Goal: Information Seeking & Learning: Learn about a topic

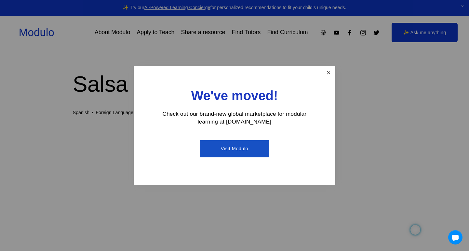
click at [330, 75] on link "Close" at bounding box center [328, 72] width 11 height 11
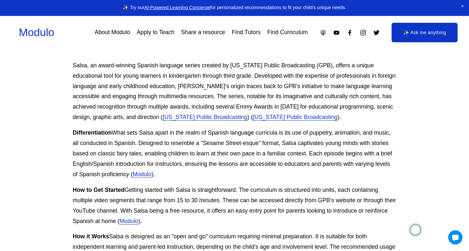
scroll to position [312, 2]
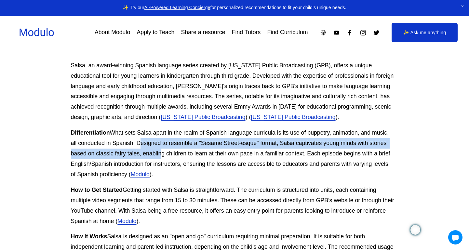
drag, startPoint x: 136, startPoint y: 144, endPoint x: 159, endPoint y: 158, distance: 27.0
click at [159, 158] on p "Differentiation What sets Salsa apart in the realm of Spanish language curricul…" at bounding box center [233, 154] width 324 height 52
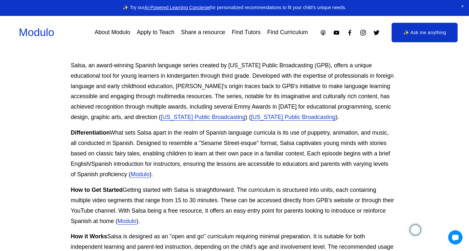
click at [306, 137] on p "Differentiation What sets Salsa apart in the realm of Spanish language curricul…" at bounding box center [233, 154] width 324 height 52
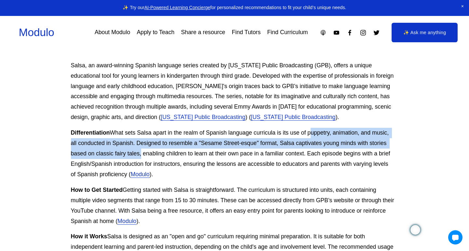
drag, startPoint x: 309, startPoint y: 132, endPoint x: 140, endPoint y: 152, distance: 170.1
click at [140, 152] on p "Differentiation What sets Salsa apart in the realm of Spanish language curricul…" at bounding box center [233, 154] width 324 height 52
copy p "puppetry, animation, and music, all conducted in Spanish. Designed to resemble …"
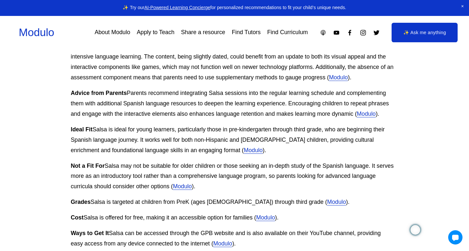
scroll to position [716, 2]
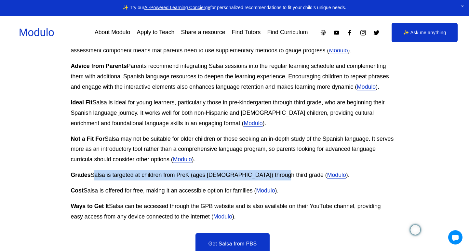
drag, startPoint x: 92, startPoint y: 175, endPoint x: 269, endPoint y: 178, distance: 177.1
click at [269, 178] on p "Grades Salsa is targeted at children from PreK (ages 0-5) through third grade​ …" at bounding box center [233, 175] width 324 height 10
copy p "Salsa is targeted at children from PreK (ages 0-5) through third grade​"
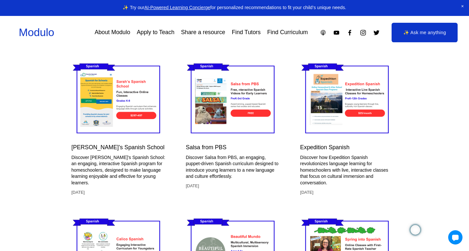
scroll to position [1467, 1]
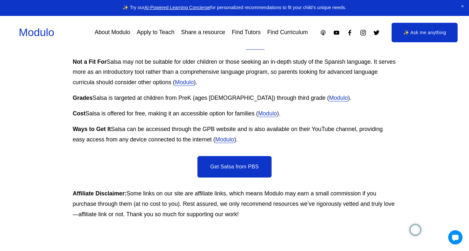
scroll to position [835, 0]
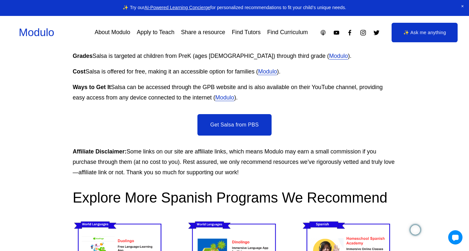
click at [248, 123] on link "Get Salsa from PBS" at bounding box center [235, 124] width 75 height 21
